Goal: Information Seeking & Learning: Learn about a topic

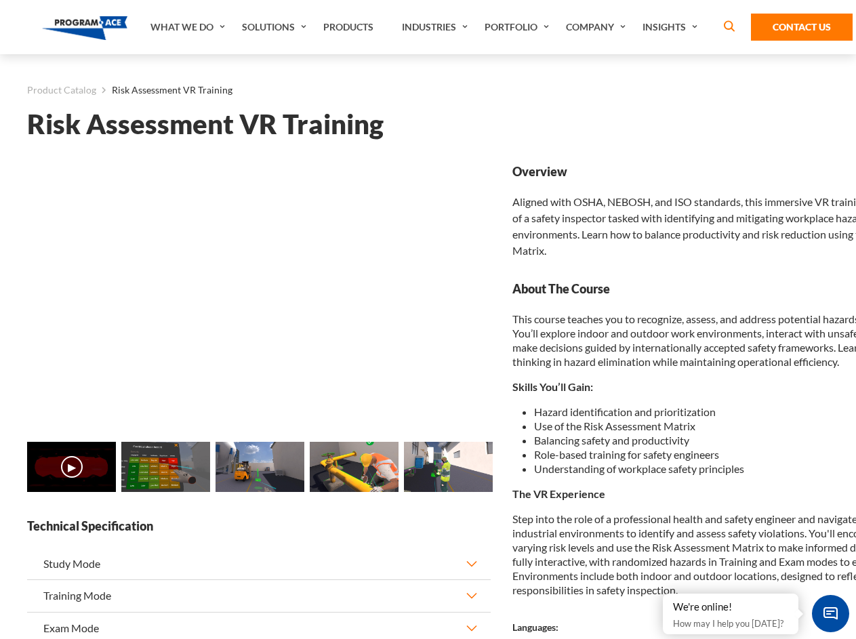
click at [276, 27] on link "Solutions" at bounding box center [275, 27] width 81 height 54
click at [0, 0] on div "AI & Computer Vision Solutions Computer Vision Quality Control AI tools for fas…" at bounding box center [0, 0] width 0 height 0
click at [0, 0] on div "AI & Computer Vision Solutions Virtual Training Solutions Virtual Tour Solution…" at bounding box center [0, 0] width 0 height 0
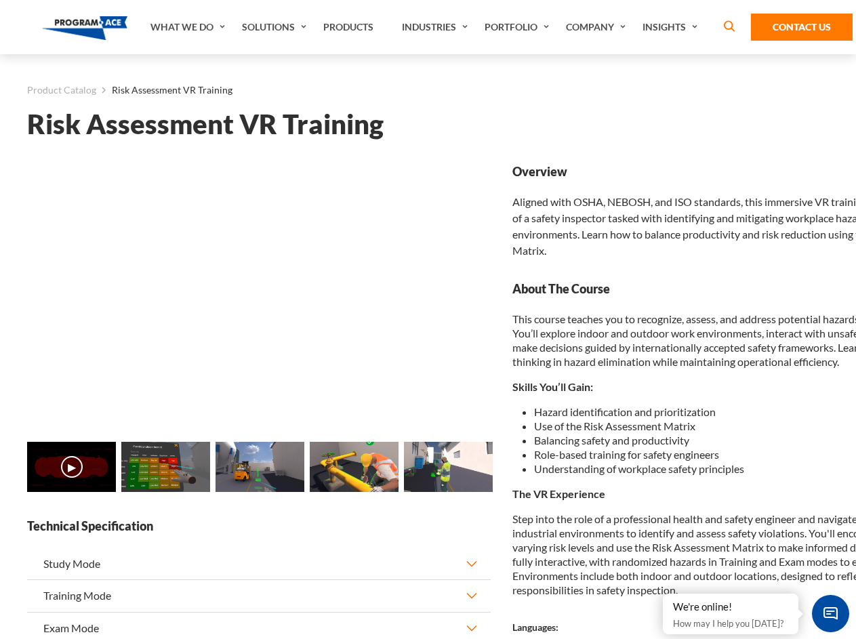
click at [0, 0] on div "AI & Computer Vision Solutions Virtual Training Solutions Virtual Tour Solution…" at bounding box center [0, 0] width 0 height 0
click at [0, 0] on div "AI & Computer Vision Solutions Computer Vision Quality Control AI tools for fas…" at bounding box center [0, 0] width 0 height 0
